Goal: Task Accomplishment & Management: Complete application form

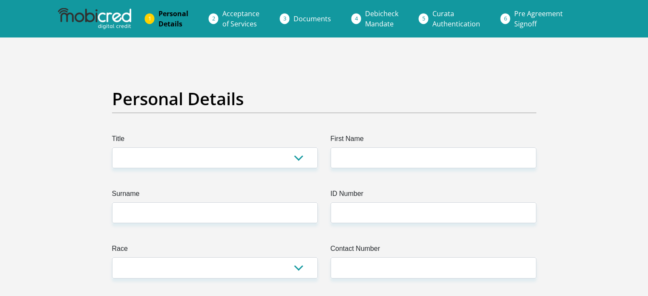
click at [186, 152] on select "Mr Ms Mrs Dr [PERSON_NAME]" at bounding box center [215, 157] width 206 height 21
select select "Ms"
click at [112, 147] on select "Mr Ms Mrs Dr [PERSON_NAME]" at bounding box center [215, 157] width 206 height 21
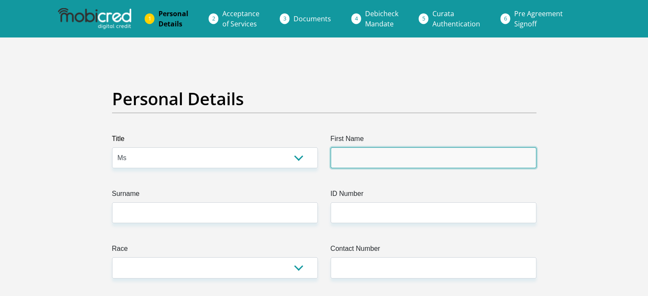
click at [386, 157] on input "First Name" at bounding box center [434, 157] width 206 height 21
type input "[PERSON_NAME]"
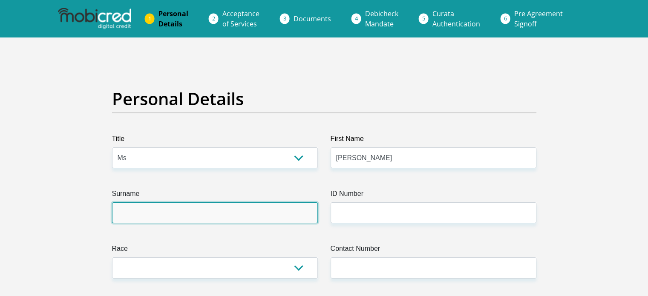
click at [202, 219] on input "Surname" at bounding box center [215, 212] width 206 height 21
type input "Kilola"
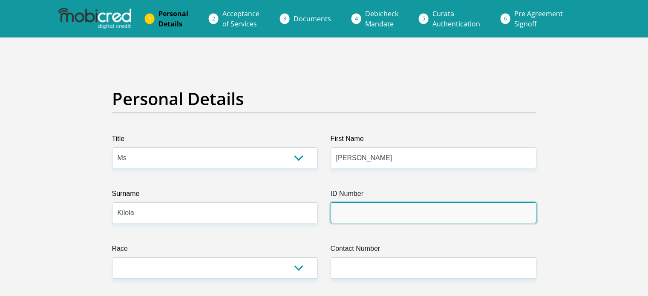
click at [380, 212] on input "ID Number" at bounding box center [434, 212] width 206 height 21
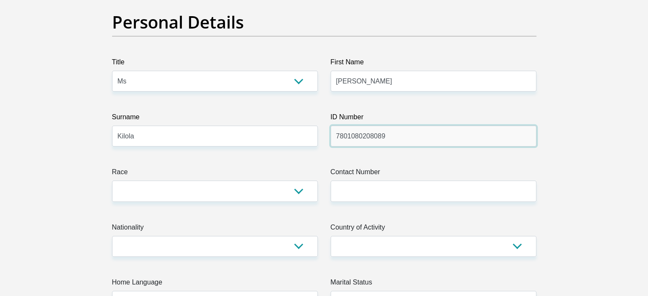
scroll to position [85, 0]
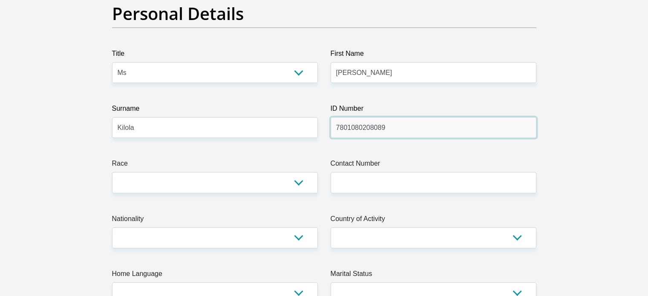
type input "7801080208089"
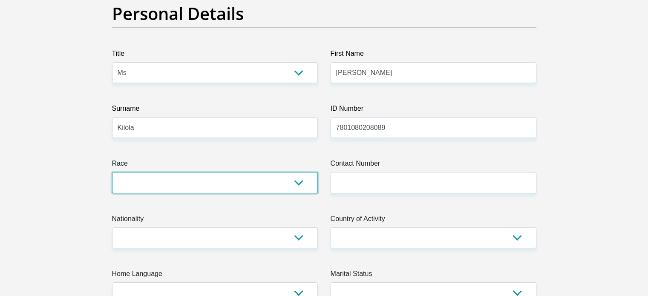
click at [162, 180] on select "Black Coloured Indian White Other" at bounding box center [215, 182] width 206 height 21
select select "1"
click at [112, 172] on select "Black Coloured Indian White Other" at bounding box center [215, 182] width 206 height 21
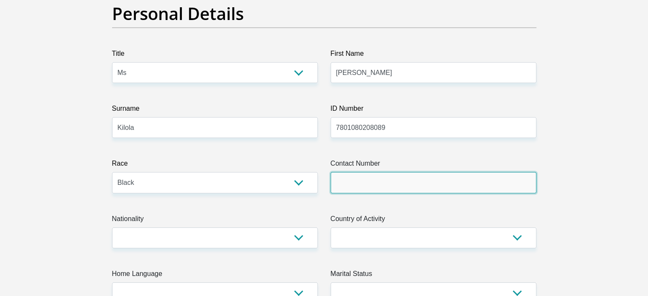
click at [360, 186] on input "Contact Number" at bounding box center [434, 182] width 206 height 21
type input "0745188687"
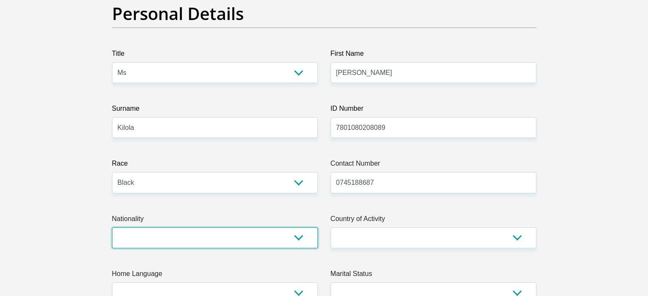
select select "ZAF"
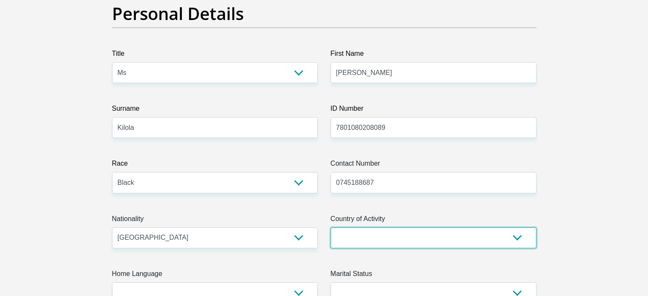
select select "ZAF"
type input "[STREET_ADDRESS]"
type input "2"
type input "[GEOGRAPHIC_DATA]"
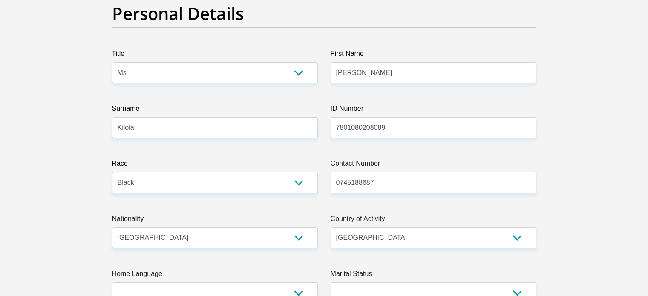
type input "0082"
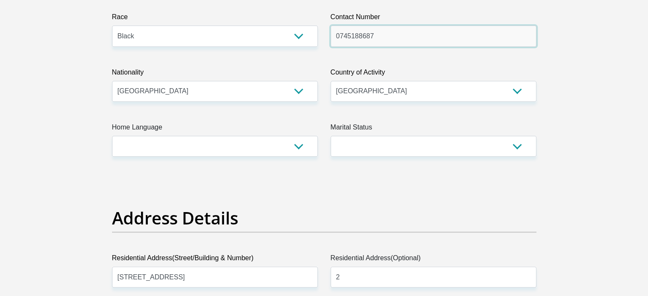
scroll to position [256, 0]
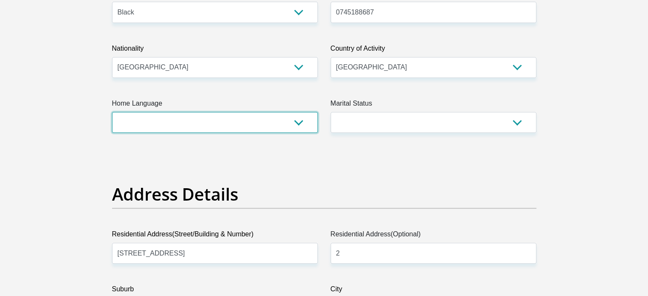
click at [193, 122] on select "Afrikaans English Sepedi South Ndebele Southern Sotho Swati Tsonga Tswana Venda…" at bounding box center [215, 122] width 206 height 21
select select "eng"
click at [112, 112] on select "Afrikaans English Sepedi South Ndebele Southern Sotho Swati Tsonga Tswana Venda…" at bounding box center [215, 122] width 206 height 21
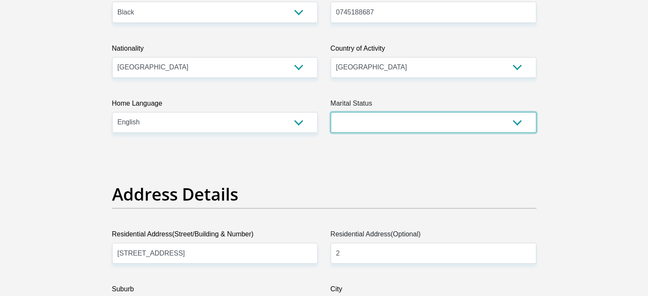
click at [403, 126] on select "Married ANC Single Divorced Widowed Married COP or Customary Law" at bounding box center [434, 122] width 206 height 21
select select "2"
click at [331, 112] on select "Married ANC Single Divorced Widowed Married COP or Customary Law" at bounding box center [434, 122] width 206 height 21
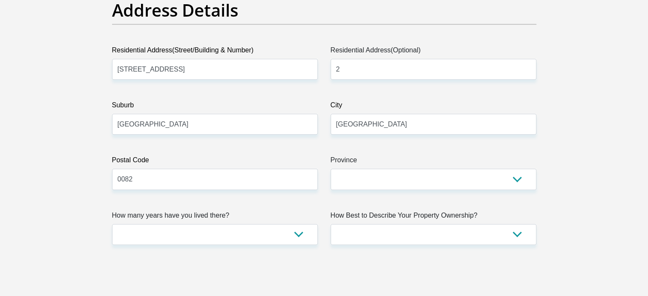
scroll to position [469, 0]
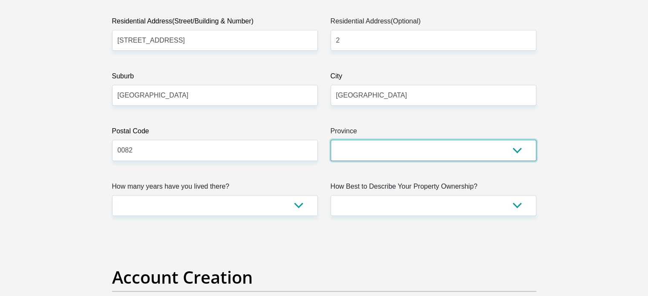
click at [359, 150] on select "Eastern Cape Free State [GEOGRAPHIC_DATA] [GEOGRAPHIC_DATA][DATE] [GEOGRAPHIC_D…" at bounding box center [434, 150] width 206 height 21
select select "Gauteng"
click at [331, 140] on select "Eastern Cape Free State [GEOGRAPHIC_DATA] [GEOGRAPHIC_DATA][DATE] [GEOGRAPHIC_D…" at bounding box center [434, 150] width 206 height 21
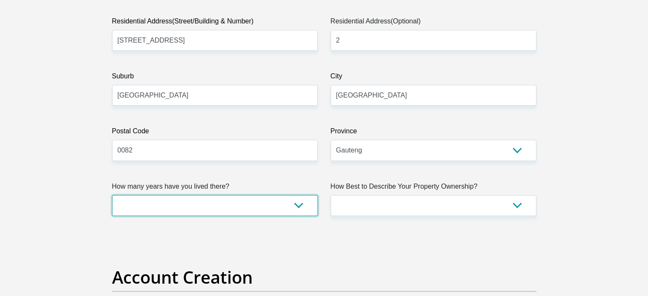
click at [209, 208] on select "less than 1 year 1-3 years 3-5 years 5+ years" at bounding box center [215, 205] width 206 height 21
select select "2"
click at [112, 195] on select "less than 1 year 1-3 years 3-5 years 5+ years" at bounding box center [215, 205] width 206 height 21
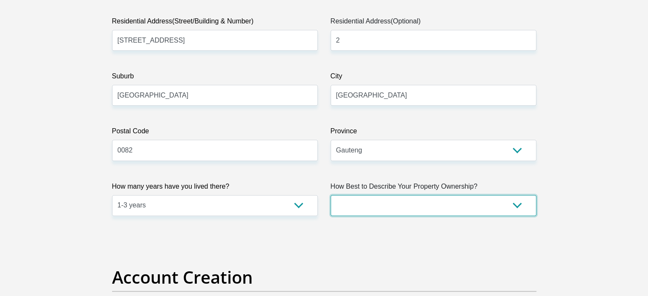
click at [382, 205] on select "Owned Rented Family Owned Company Dwelling" at bounding box center [434, 205] width 206 height 21
select select "parents"
click at [331, 195] on select "Owned Rented Family Owned Company Dwelling" at bounding box center [434, 205] width 206 height 21
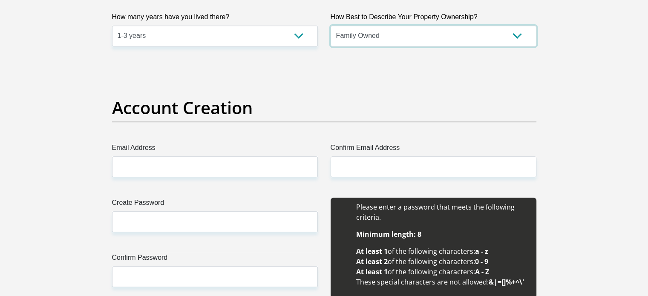
scroll to position [639, 0]
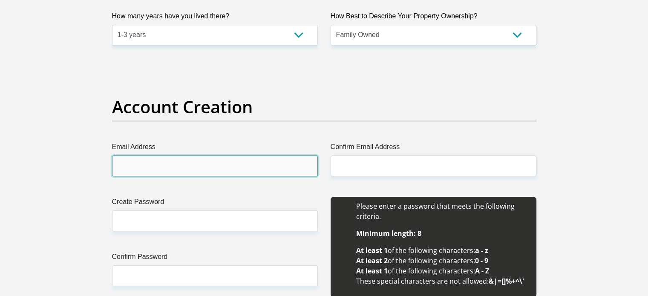
click at [181, 162] on input "Email Address" at bounding box center [215, 166] width 206 height 21
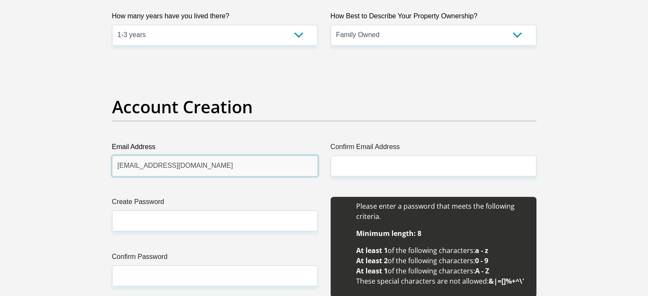
type input "[EMAIL_ADDRESS][DOMAIN_NAME]"
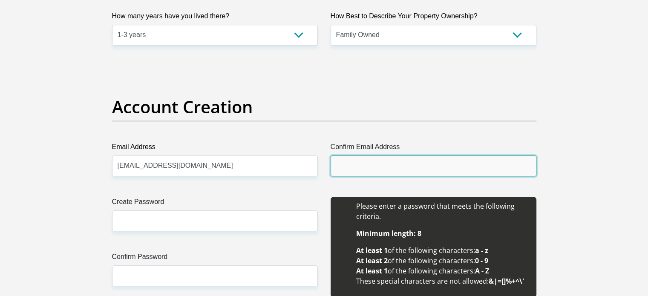
click at [351, 162] on input "Confirm Email Address" at bounding box center [434, 166] width 206 height 21
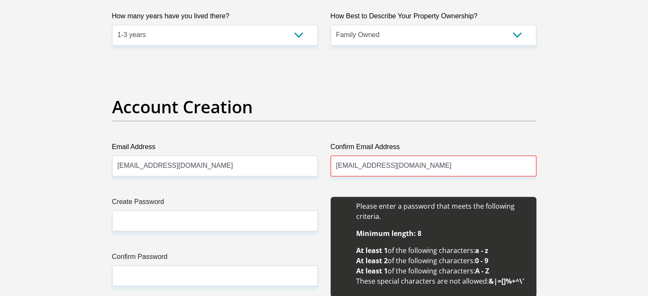
click at [469, 139] on div "Account Creation" at bounding box center [324, 119] width 437 height 45
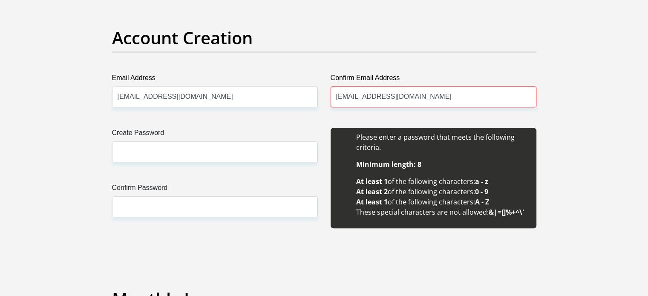
scroll to position [767, 0]
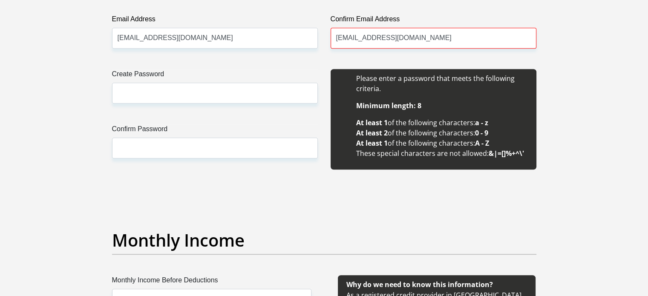
click at [407, 38] on input "[EMAIL_ADDRESS][DOMAIN_NAME]" at bounding box center [434, 38] width 206 height 21
type input "[EMAIL_ADDRESS][DOMAIN_NAME]"
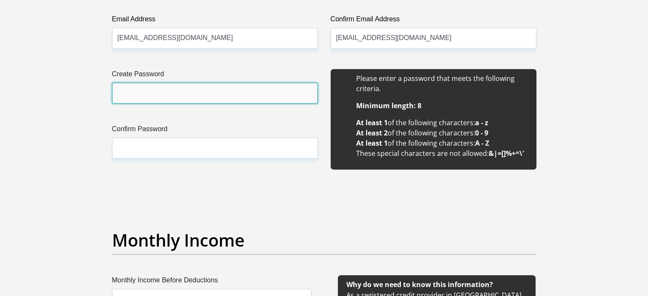
click at [155, 91] on input "Create Password" at bounding box center [215, 93] width 206 height 21
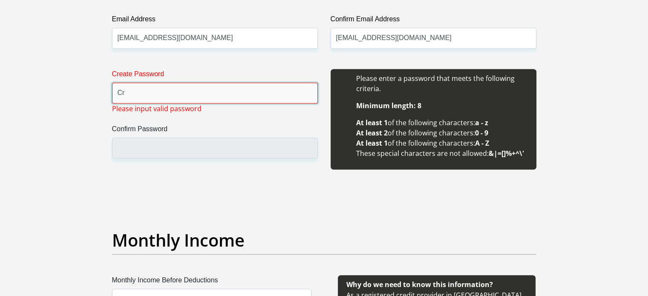
type input "C"
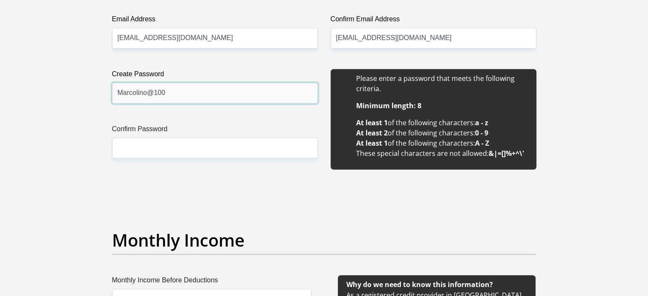
type input "Marcolino@100"
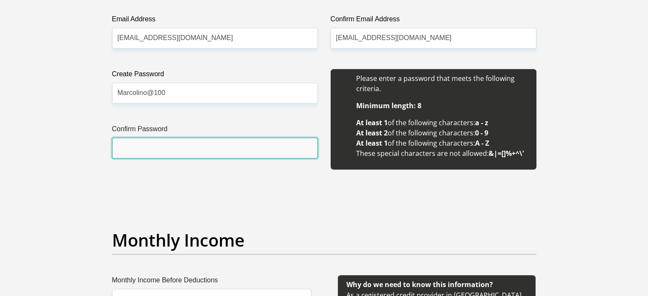
click at [138, 144] on input "Confirm Password" at bounding box center [215, 148] width 206 height 21
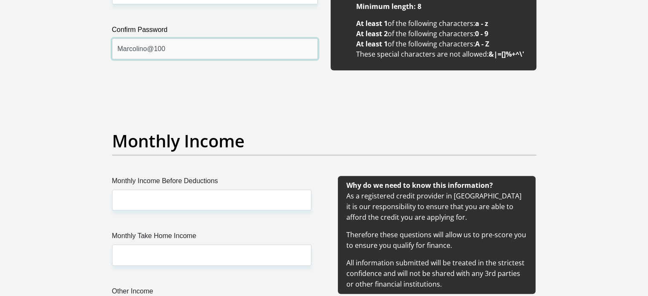
scroll to position [895, 0]
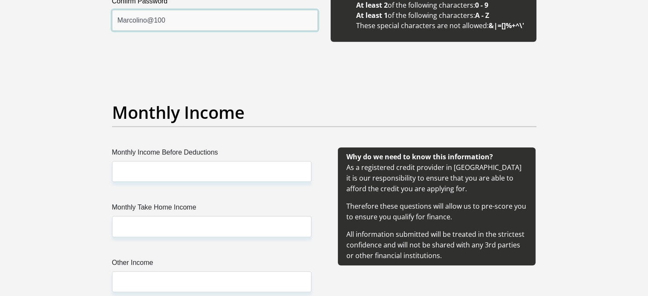
type input "Marcolino@100"
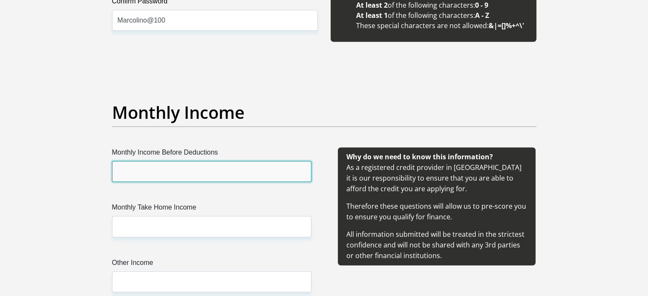
click at [191, 177] on input "Monthly Income Before Deductions" at bounding box center [211, 171] width 199 height 21
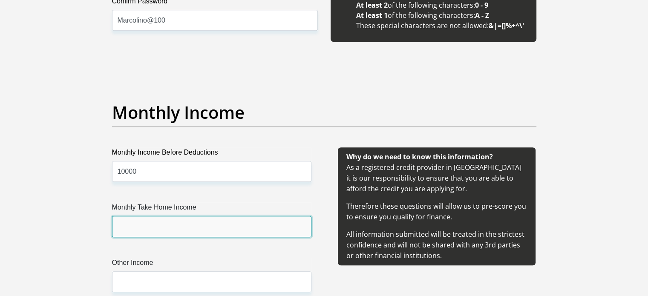
click at [132, 228] on input "Monthly Take Home Income" at bounding box center [211, 226] width 199 height 21
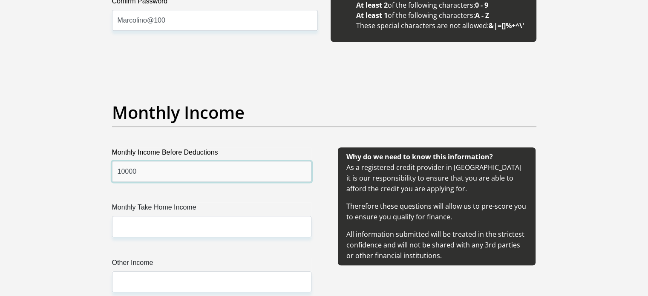
click at [124, 173] on input "10000" at bounding box center [211, 171] width 199 height 21
type input "12000"
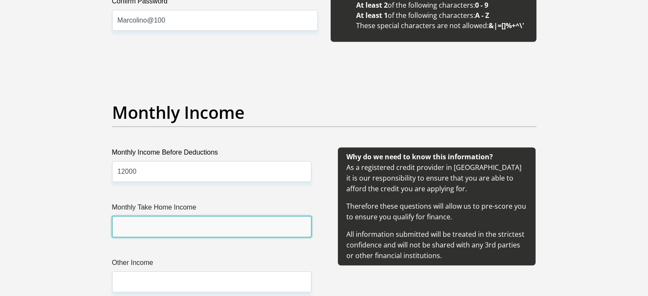
click at [136, 223] on input "Monthly Take Home Income" at bounding box center [211, 226] width 199 height 21
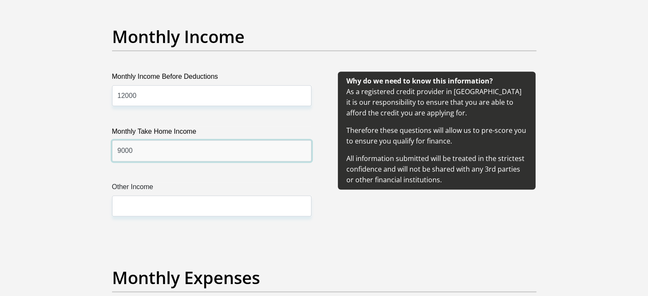
scroll to position [980, 0]
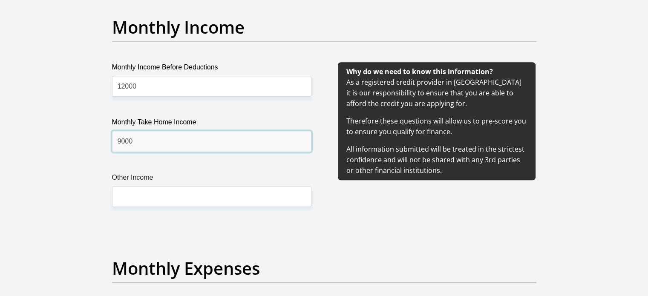
type input "9000"
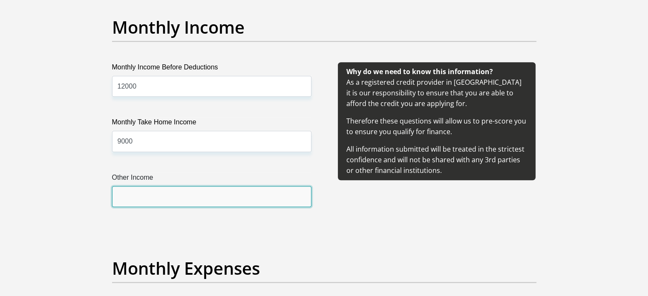
click at [141, 201] on input "Other Income" at bounding box center [211, 196] width 199 height 21
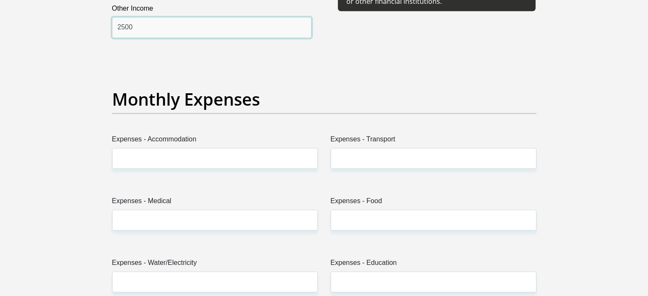
scroll to position [1151, 0]
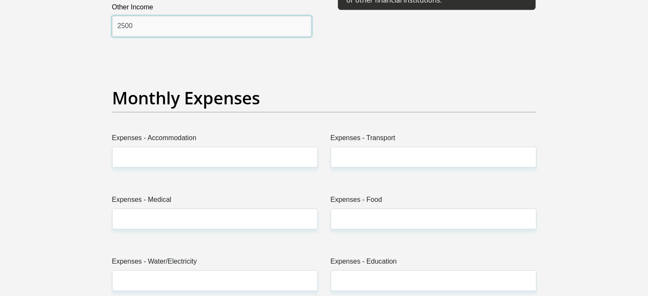
type input "2500"
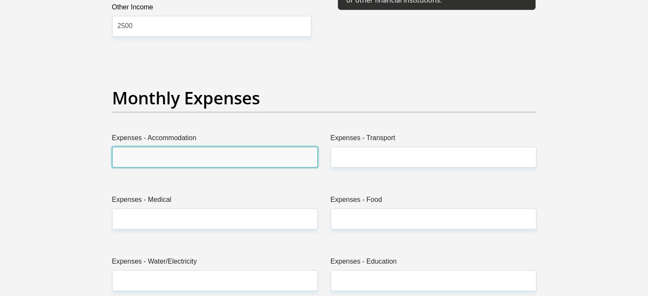
click at [177, 156] on input "Expenses - Accommodation" at bounding box center [215, 157] width 206 height 21
type input "0"
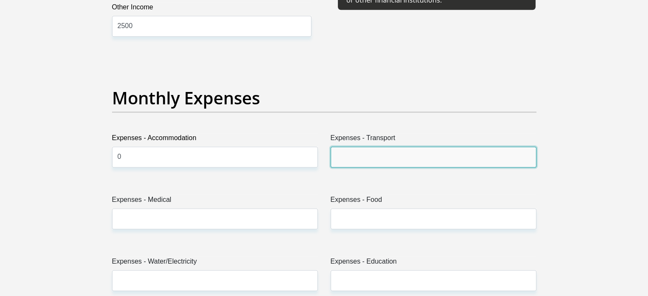
click at [347, 149] on input "Expenses - Transport" at bounding box center [434, 157] width 206 height 21
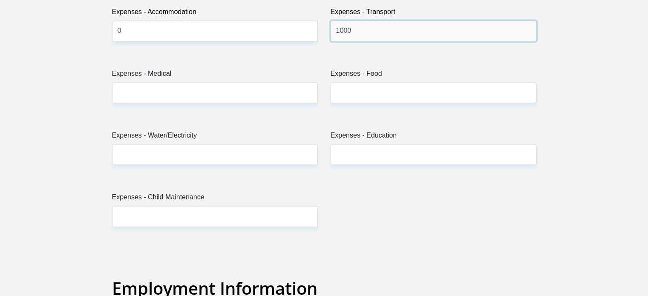
scroll to position [1279, 0]
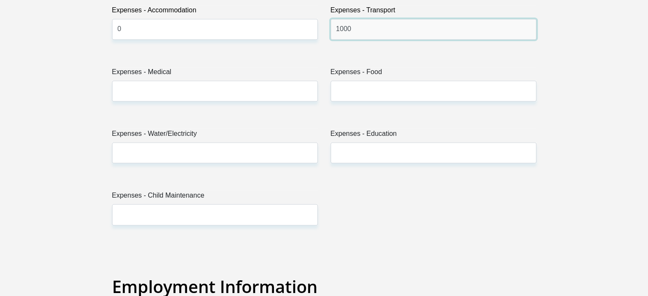
type input "1000"
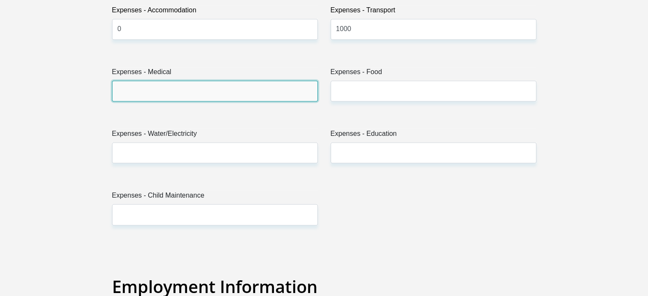
click at [133, 93] on input "Expenses - Medical" at bounding box center [215, 91] width 206 height 21
type input "0"
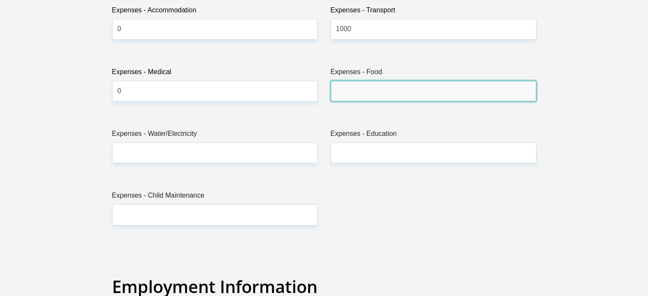
click at [352, 92] on input "Expenses - Food" at bounding box center [434, 91] width 206 height 21
type input "2000"
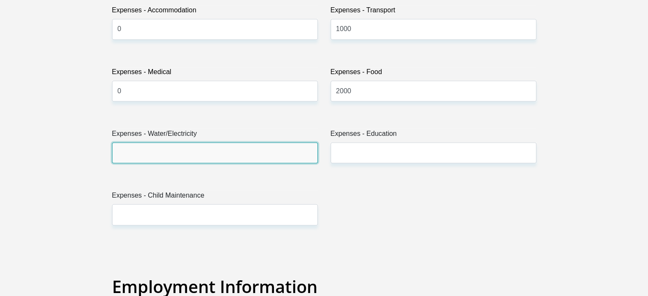
click at [141, 153] on input "Expenses - Water/Electricity" at bounding box center [215, 152] width 206 height 21
type input "1000"
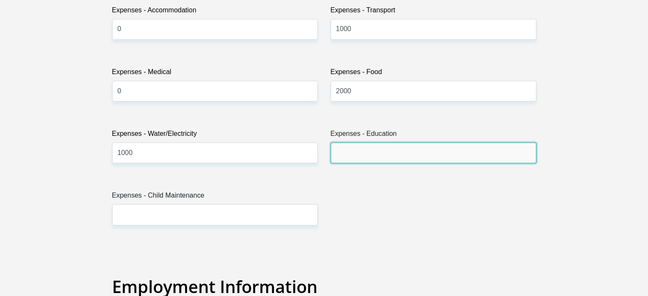
click at [358, 157] on input "Expenses - Education" at bounding box center [434, 152] width 206 height 21
type input "0"
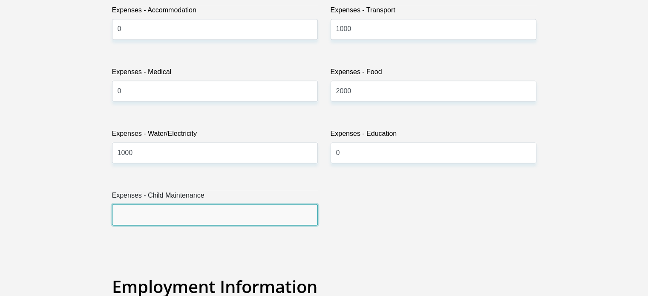
click at [164, 216] on input "Expenses - Child Maintenance" at bounding box center [215, 214] width 206 height 21
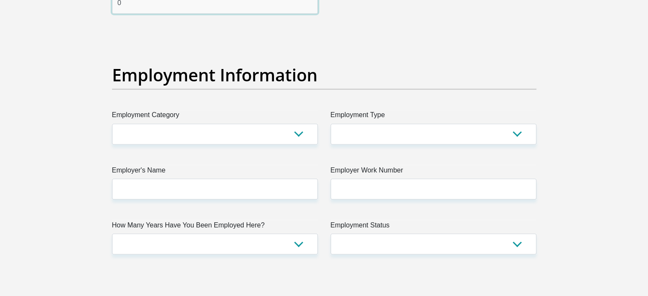
scroll to position [1492, 0]
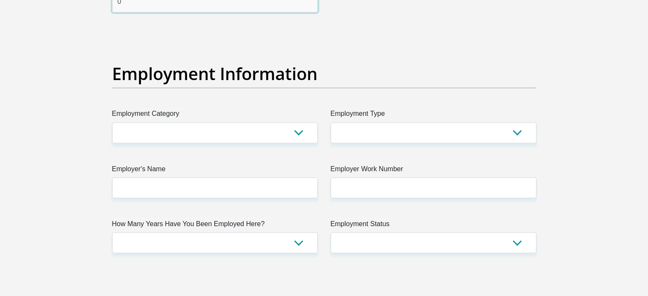
type input "0"
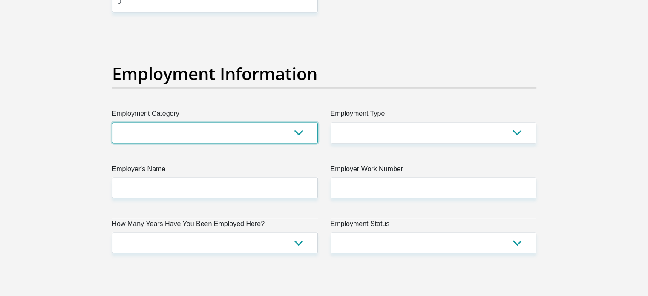
click at [159, 132] on select "AGRICULTURE ALCOHOL & TOBACCO CONSTRUCTION MATERIALS METALLURGY EQUIPMENT FOR R…" at bounding box center [215, 132] width 206 height 21
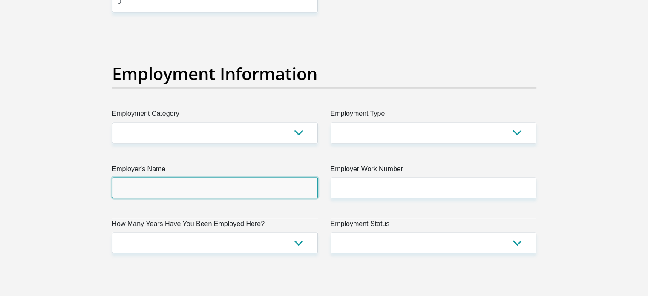
click at [178, 182] on input "Employer's Name" at bounding box center [215, 187] width 206 height 21
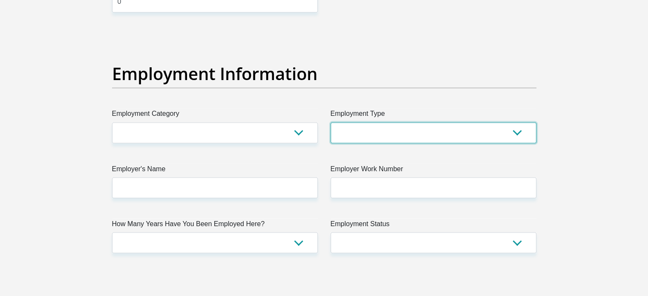
click at [387, 132] on select "College/Lecturer Craft Seller Creative Driver Executive Farmer Forces - Non Com…" at bounding box center [434, 132] width 206 height 21
select select "Self-Employed"
click at [331, 122] on select "College/Lecturer Craft Seller Creative Driver Executive Farmer Forces - Non Com…" at bounding box center [434, 132] width 206 height 21
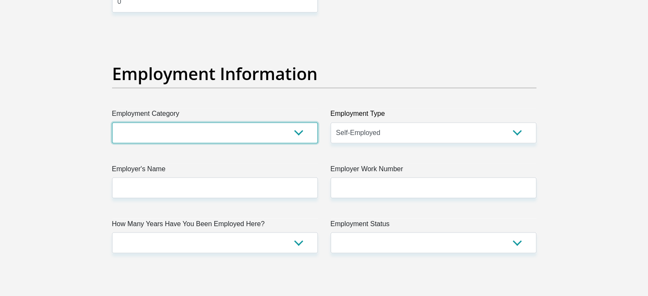
click at [208, 130] on select "AGRICULTURE ALCOHOL & TOBACCO CONSTRUCTION MATERIALS METALLURGY EQUIPMENT FOR R…" at bounding box center [215, 132] width 206 height 21
select select "45"
click at [112, 122] on select "AGRICULTURE ALCOHOL & TOBACCO CONSTRUCTION MATERIALS METALLURGY EQUIPMENT FOR R…" at bounding box center [215, 132] width 206 height 21
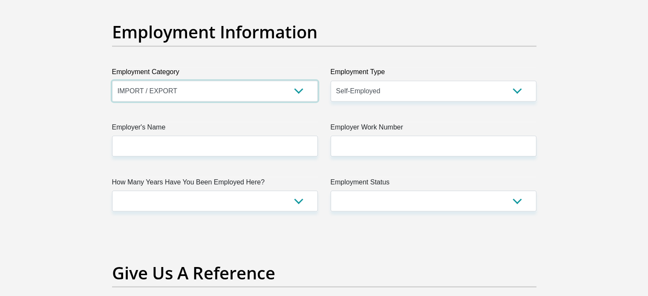
scroll to position [1535, 0]
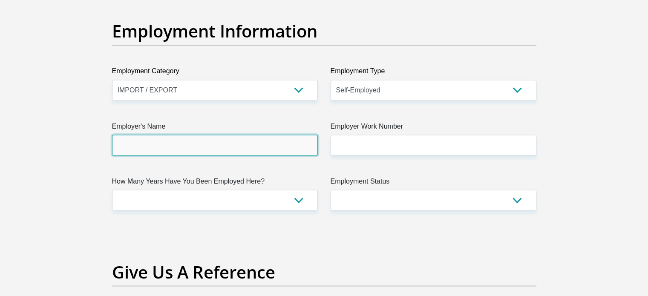
click at [175, 145] on input "Employer's Name" at bounding box center [215, 145] width 206 height 21
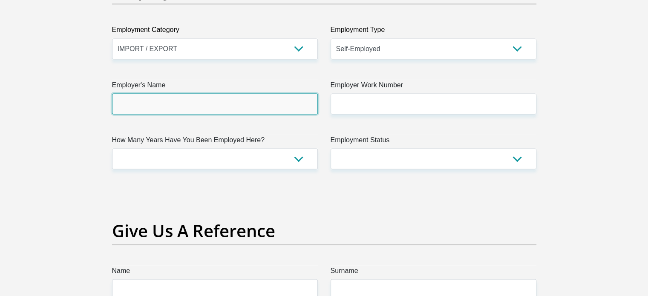
scroll to position [1577, 0]
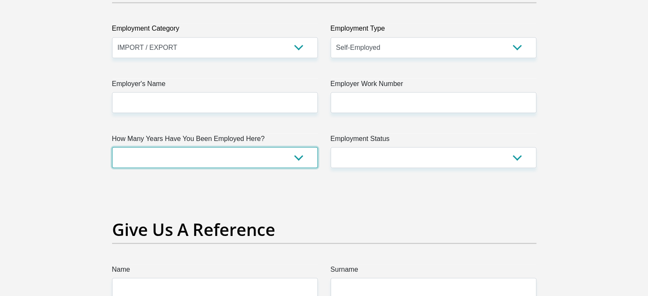
click at [197, 158] on select "less than 1 year 1-3 years 3-5 years 5+ years" at bounding box center [215, 157] width 206 height 21
select select "24"
click at [112, 147] on select "less than 1 year 1-3 years 3-5 years 5+ years" at bounding box center [215, 157] width 206 height 21
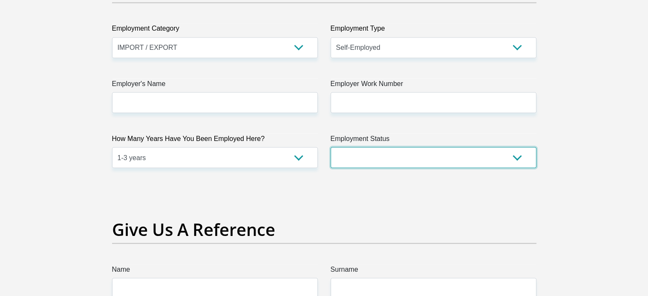
click at [368, 156] on select "Permanent/Full-time Part-time/Casual [DEMOGRAPHIC_DATA] Worker Self-Employed Ho…" at bounding box center [434, 157] width 206 height 21
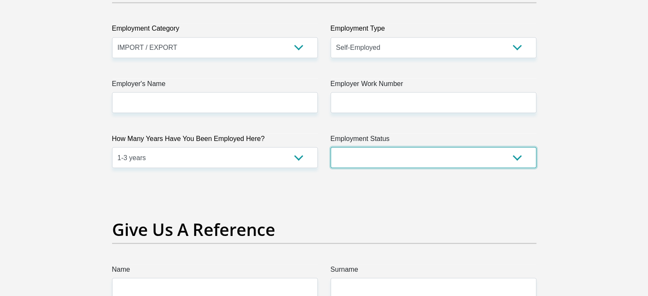
click at [374, 151] on select "Permanent/Full-time Part-time/Casual [DEMOGRAPHIC_DATA] Worker Self-Employed Ho…" at bounding box center [434, 157] width 206 height 21
select select "4"
click at [331, 147] on select "Permanent/Full-time Part-time/Casual [DEMOGRAPHIC_DATA] Worker Self-Employed Ho…" at bounding box center [434, 157] width 206 height 21
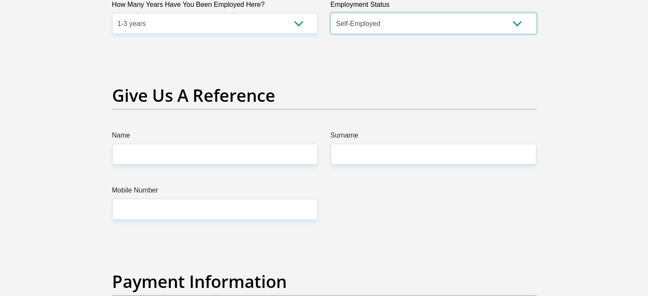
scroll to position [1748, 0]
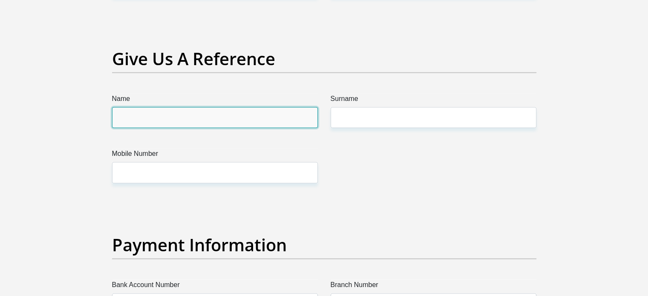
click at [180, 117] on input "Name" at bounding box center [215, 117] width 206 height 21
type input "[PERSON_NAME]"
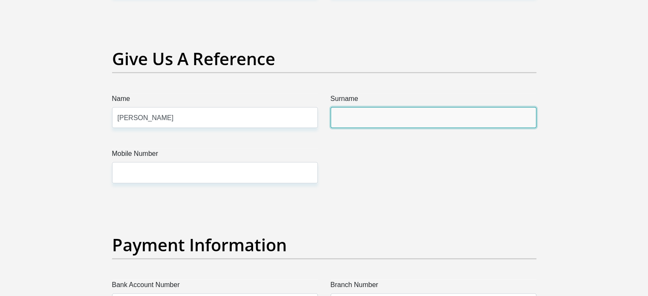
type input "[PERSON_NAME]"
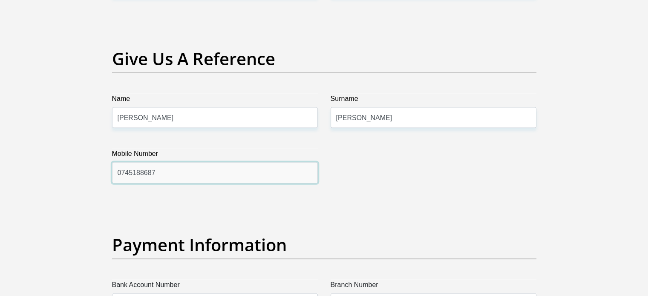
drag, startPoint x: 161, startPoint y: 172, endPoint x: 115, endPoint y: 172, distance: 45.6
click at [115, 172] on input "0745188687" at bounding box center [215, 172] width 206 height 21
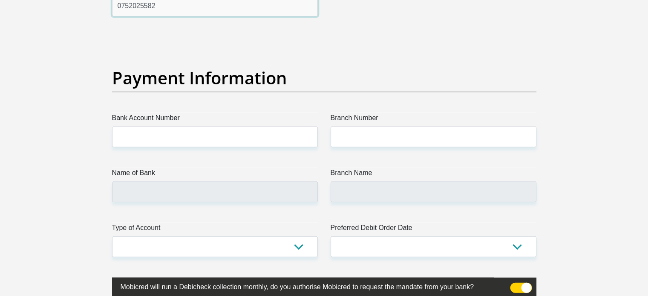
scroll to position [1918, 0]
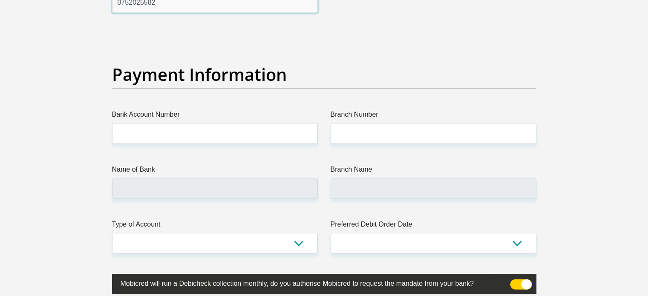
type input "0752025582"
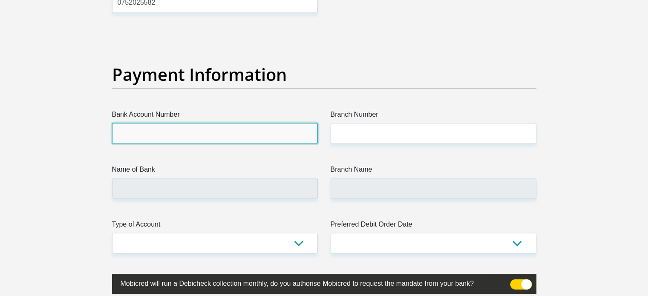
click at [184, 136] on input "Bank Account Number" at bounding box center [215, 133] width 206 height 21
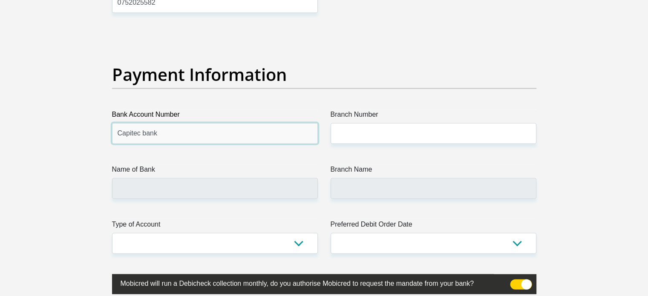
type input "Capitec bank"
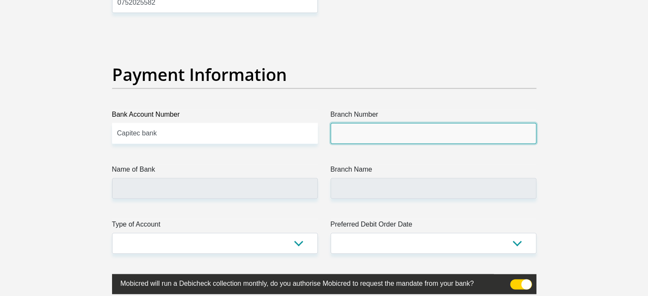
click at [364, 139] on input "Branch Number" at bounding box center [434, 133] width 206 height 21
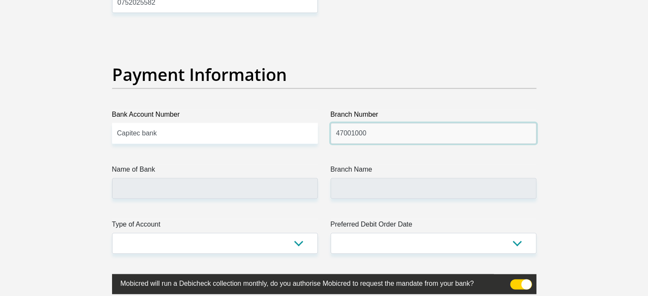
type input "47001000"
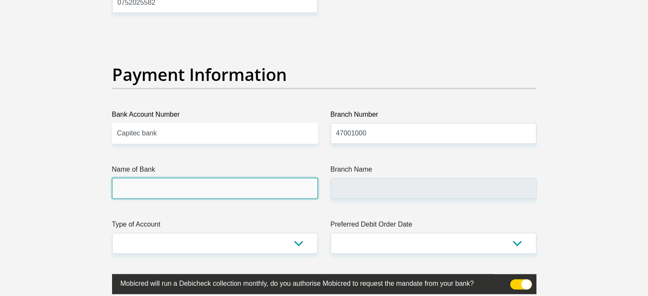
click at [178, 190] on input "Name of Bank" at bounding box center [215, 188] width 206 height 21
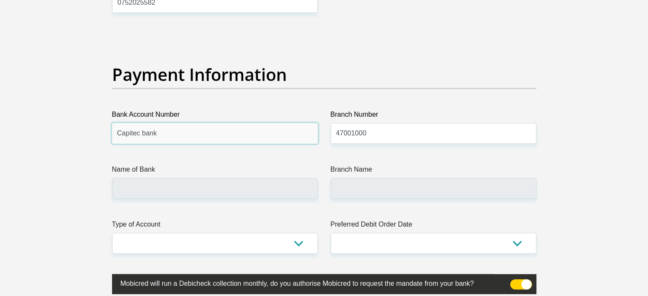
drag, startPoint x: 167, startPoint y: 132, endPoint x: 126, endPoint y: 132, distance: 40.9
click at [126, 132] on input "Capitec bank" at bounding box center [215, 133] width 206 height 21
type input "C"
type input "1484080422"
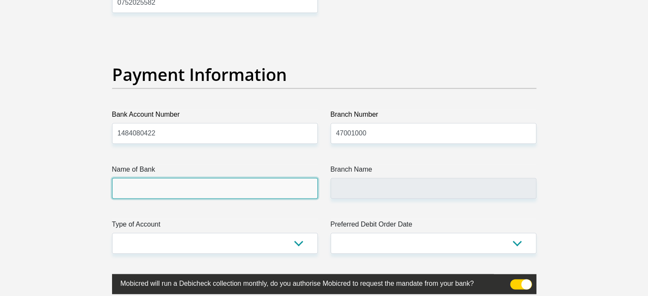
click at [147, 189] on input "Name of Bank" at bounding box center [215, 188] width 206 height 21
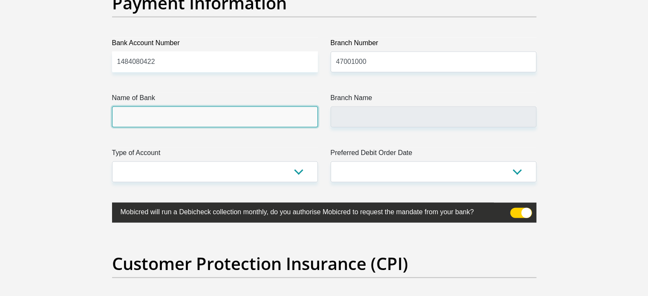
scroll to position [1964, 0]
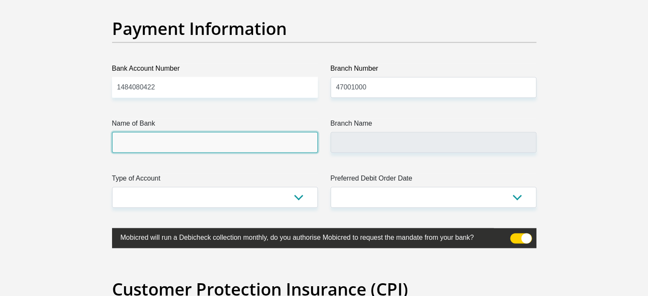
click at [152, 145] on input "Name of Bank" at bounding box center [215, 142] width 206 height 21
click at [153, 140] on input "Name of Bank" at bounding box center [215, 142] width 206 height 21
click at [147, 145] on input "Name of Bank" at bounding box center [215, 142] width 206 height 21
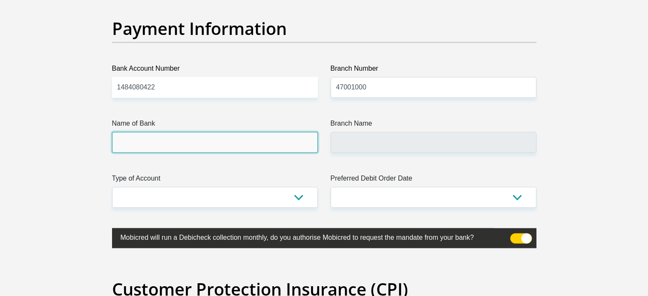
click at [147, 145] on input "Name of Bank" at bounding box center [215, 142] width 206 height 21
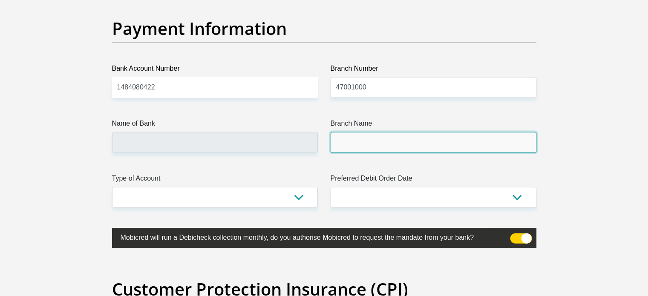
click at [400, 138] on input "Branch Name" at bounding box center [434, 142] width 206 height 21
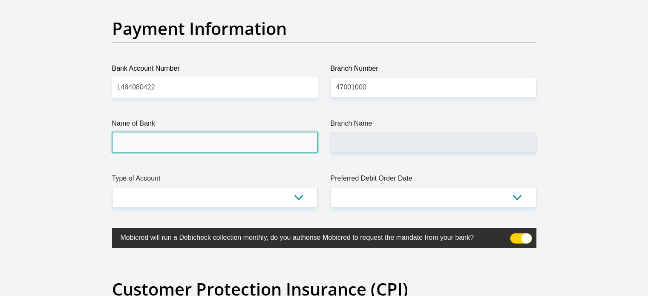
click at [252, 142] on input "Name of Bank" at bounding box center [215, 142] width 206 height 21
click at [220, 143] on input "Name of Bank" at bounding box center [215, 142] width 206 height 21
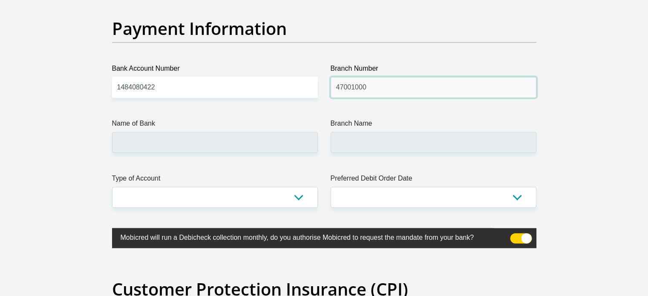
click at [369, 94] on input "47001000" at bounding box center [434, 87] width 206 height 21
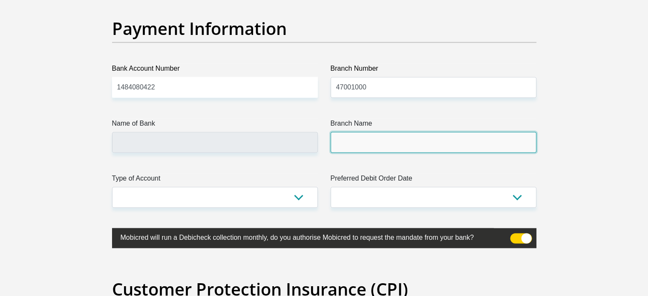
click at [367, 146] on input "Branch Name" at bounding box center [434, 142] width 206 height 21
click at [345, 145] on input "Branch Name" at bounding box center [434, 142] width 206 height 21
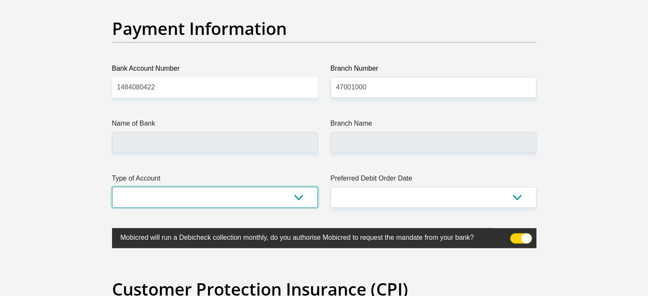
drag, startPoint x: 266, startPoint y: 196, endPoint x: 275, endPoint y: 196, distance: 8.5
click at [266, 196] on select "Cheque Savings" at bounding box center [215, 197] width 206 height 21
select select "SAV"
click at [112, 187] on select "Cheque Savings" at bounding box center [215, 197] width 206 height 21
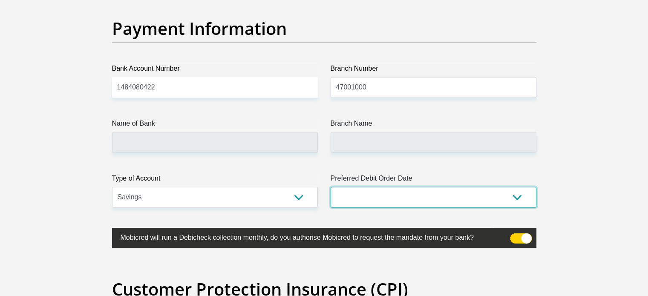
click at [375, 197] on select "1st 2nd 3rd 4th 5th 7th 18th 19th 20th 21st 22nd 23rd 24th 25th 26th 27th 28th …" at bounding box center [434, 197] width 206 height 21
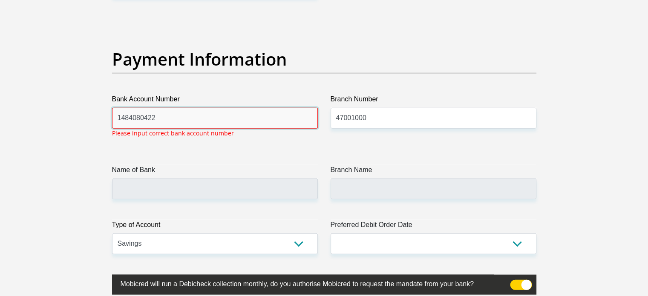
click at [165, 115] on input "1484080422" at bounding box center [215, 118] width 206 height 21
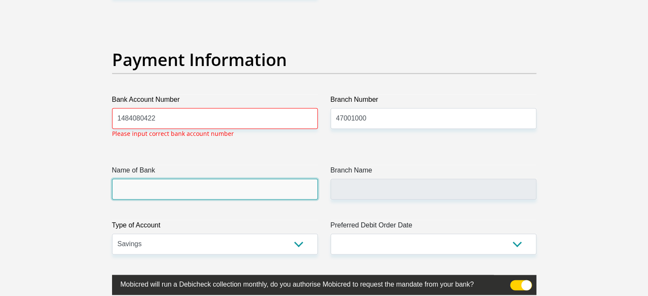
click at [146, 182] on input "Name of Bank" at bounding box center [215, 189] width 206 height 21
click at [145, 184] on input "Name of Bank" at bounding box center [215, 189] width 206 height 21
click at [142, 191] on input "Name of Bank" at bounding box center [215, 189] width 206 height 21
click at [157, 189] on input "Name of Bank" at bounding box center [215, 189] width 206 height 21
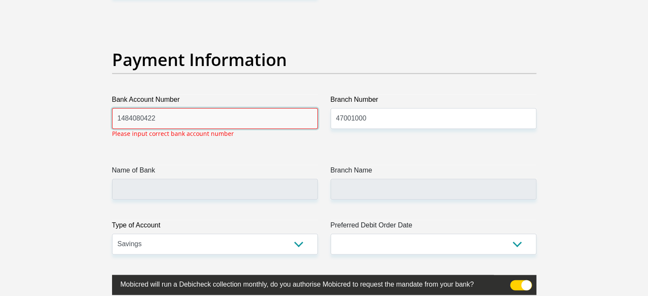
click at [185, 120] on input "1484080422" at bounding box center [215, 118] width 206 height 21
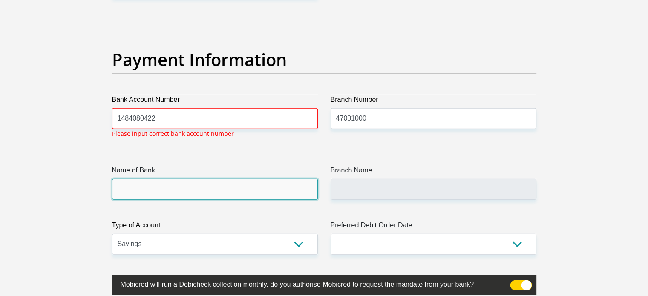
click at [218, 190] on input "Name of Bank" at bounding box center [215, 189] width 206 height 21
click at [218, 185] on input "Name of Bank" at bounding box center [215, 189] width 206 height 21
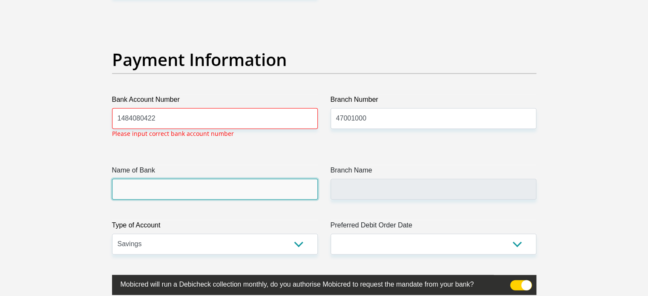
click at [218, 185] on input "Name of Bank" at bounding box center [215, 189] width 206 height 21
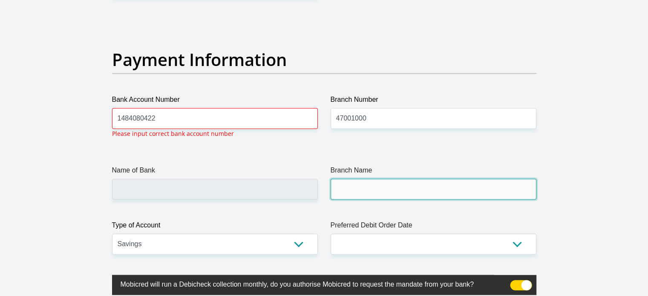
click at [366, 185] on input "Branch Name" at bounding box center [434, 189] width 206 height 21
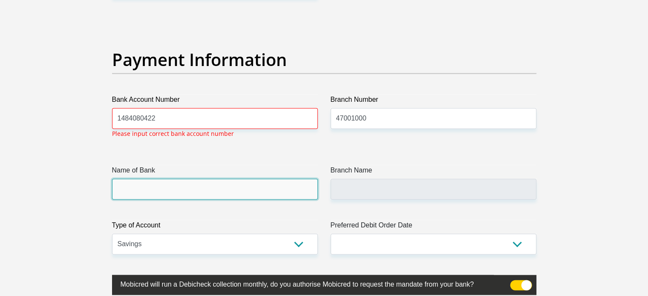
click at [263, 187] on input "Name of Bank" at bounding box center [215, 189] width 206 height 21
click at [239, 196] on input "Name of Bank" at bounding box center [215, 189] width 206 height 21
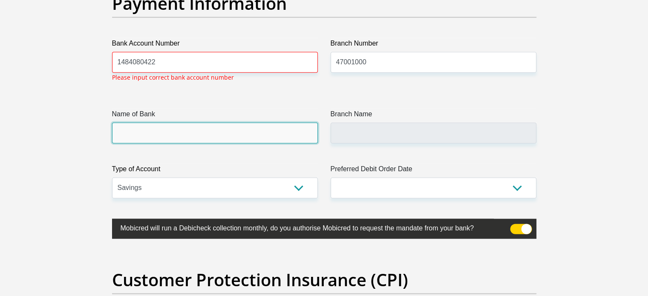
scroll to position [1976, 0]
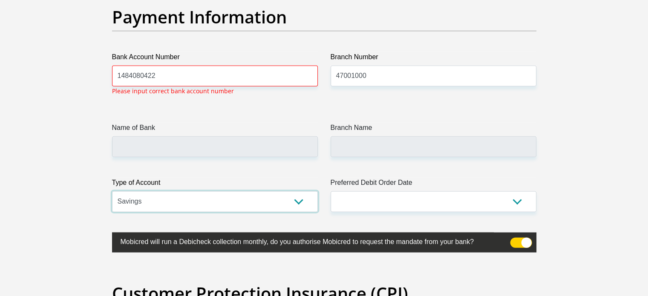
click at [252, 205] on select "Cheque Savings" at bounding box center [215, 201] width 206 height 21
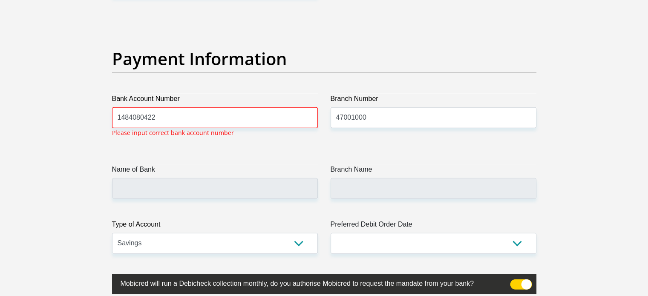
scroll to position [1933, 0]
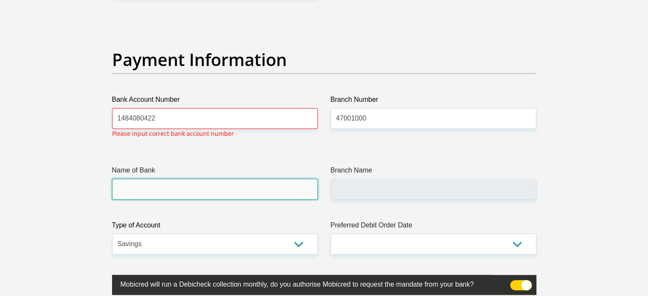
click at [159, 191] on input "Name of Bank" at bounding box center [215, 189] width 206 height 21
click at [160, 185] on input "Name of Bank" at bounding box center [215, 189] width 206 height 21
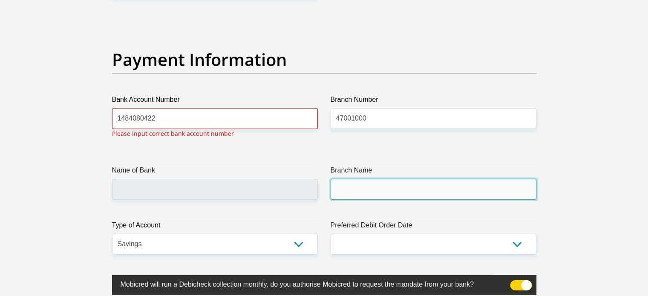
click at [351, 182] on input "Branch Name" at bounding box center [434, 189] width 206 height 21
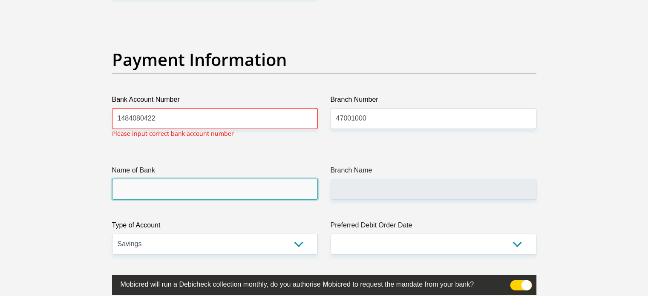
click at [269, 191] on input "Name of Bank" at bounding box center [215, 189] width 206 height 21
